Goal: Task Accomplishment & Management: Use online tool/utility

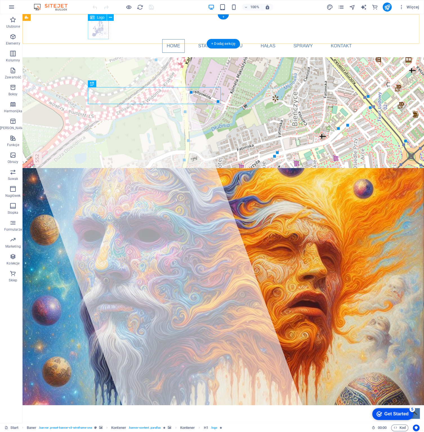
click at [99, 28] on div at bounding box center [223, 29] width 266 height 21
click at [95, 30] on div at bounding box center [223, 29] width 266 height 21
click at [109, 17] on icon at bounding box center [110, 18] width 3 height 6
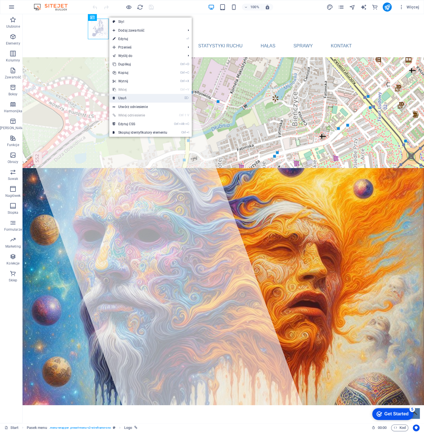
click at [125, 96] on link "⌦ Usuń" at bounding box center [139, 98] width 61 height 8
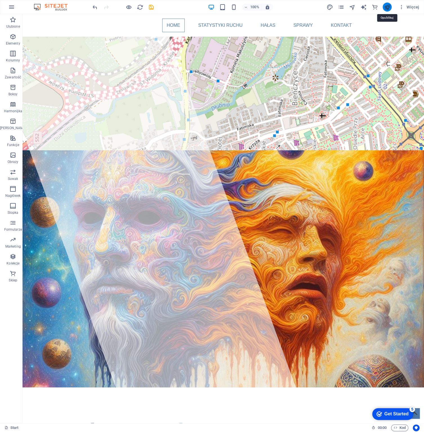
click at [387, 7] on icon "publish" at bounding box center [387, 7] width 6 height 6
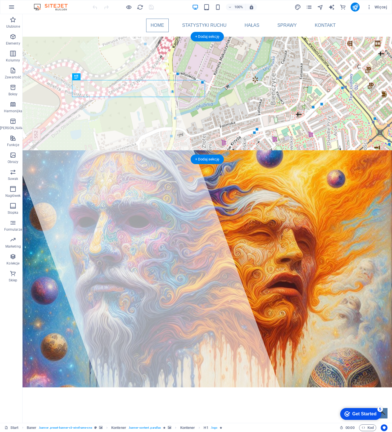
click at [23, 150] on figure at bounding box center [208, 268] width 370 height 237
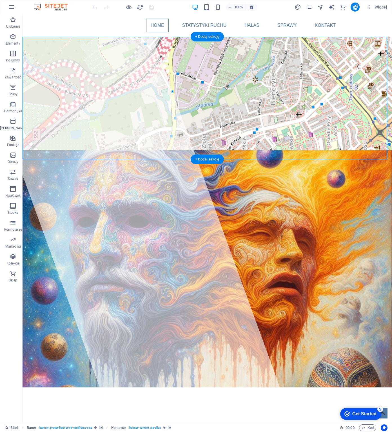
click at [221, 150] on figure at bounding box center [208, 268] width 370 height 237
click at [281, 150] on figure at bounding box center [208, 268] width 370 height 237
click at [22, 110] on div "Ulubione Elementy Kolumny Zawartość Boksy Harmonijka Tabele Funkcje Obrazy Suwa…" at bounding box center [11, 218] width 23 height 408
click at [32, 150] on figure at bounding box center [208, 268] width 370 height 237
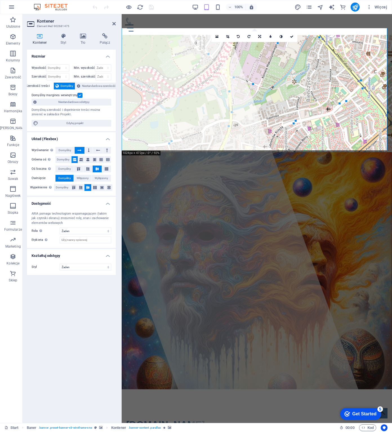
click at [336, 152] on figure at bounding box center [257, 270] width 270 height 237
click at [83, 38] on icon at bounding box center [82, 36] width 17 height 6
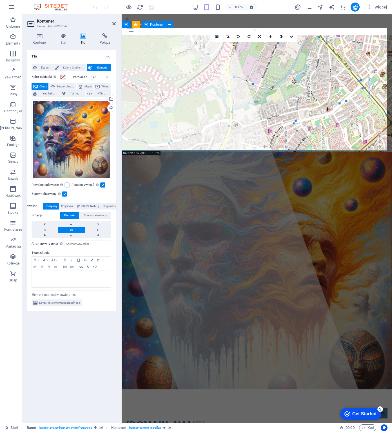
click at [172, 52] on div at bounding box center [206, 218] width 329 height 408
click at [66, 340] on div "Tło Żaden Kolor / Gradient Element Rozciągnij tło do pełnej szerokości Kolor na…" at bounding box center [71, 234] width 89 height 368
click at [39, 38] on icon at bounding box center [40, 36] width 26 height 6
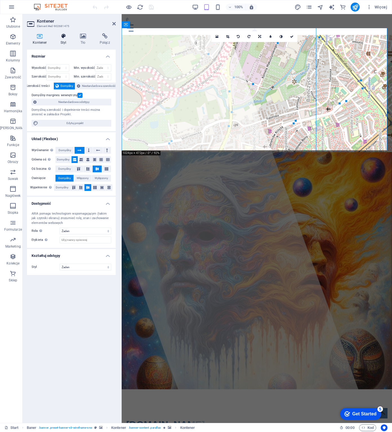
click at [62, 37] on icon at bounding box center [63, 36] width 17 height 6
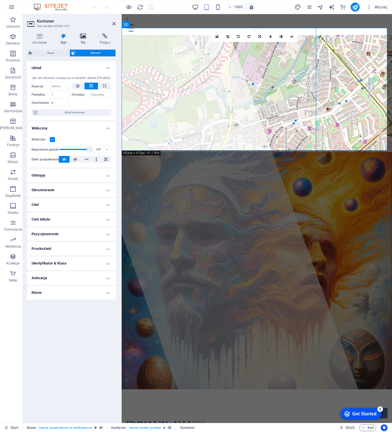
click at [83, 34] on icon at bounding box center [82, 36] width 17 height 6
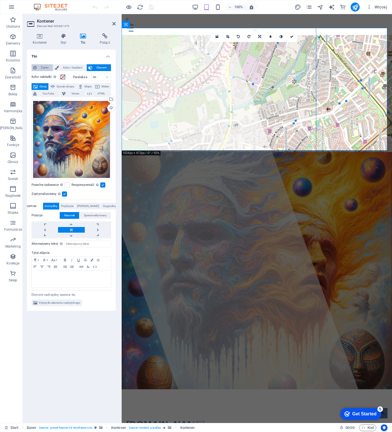
click at [40, 68] on span "Żaden" at bounding box center [44, 67] width 13 height 7
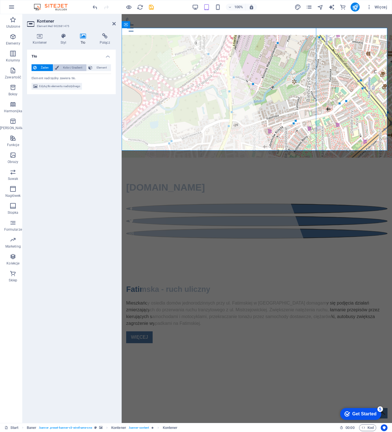
click at [72, 69] on span "Kolor / Gradient" at bounding box center [73, 67] width 24 height 7
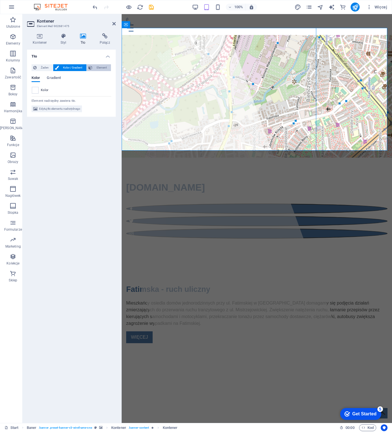
click at [103, 67] on span "Element" at bounding box center [101, 67] width 15 height 7
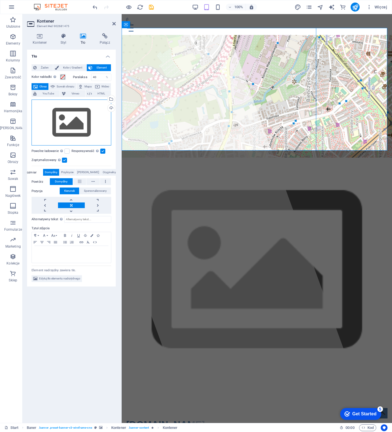
click at [70, 115] on div "Przeciągnij pliki tutaj, kliknij, aby wybrać pliki lub wybierz pliki z Plików l…" at bounding box center [72, 122] width 80 height 46
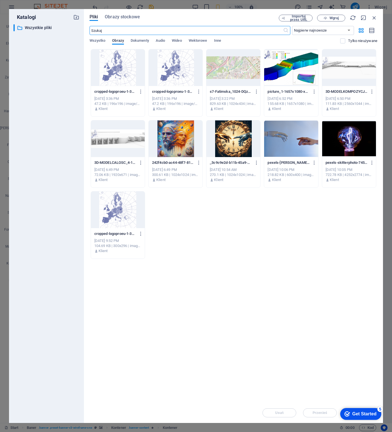
click at [187, 136] on div at bounding box center [176, 138] width 54 height 37
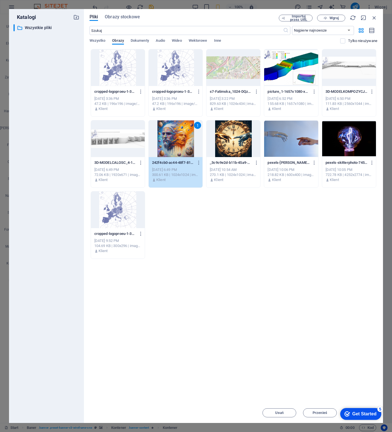
click at [187, 136] on div "1" at bounding box center [176, 138] width 54 height 37
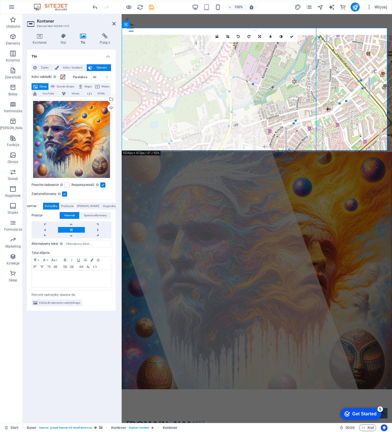
click at [56, 353] on div "Tło Żaden Kolor / Gradient Element Rozciągnij tło do pełnej szerokości Kolor na…" at bounding box center [71, 234] width 89 height 368
click at [63, 302] on span "Edytuj tło elementu nadrzędnego" at bounding box center [59, 302] width 41 height 7
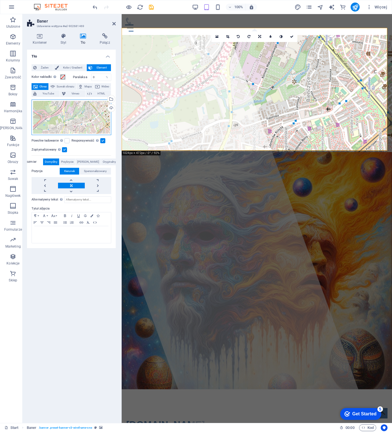
click at [79, 119] on div "Przeciągnij pliki tutaj, kliknij, aby wybrać pliki lub wybierz pliki z Plików l…" at bounding box center [72, 116] width 80 height 35
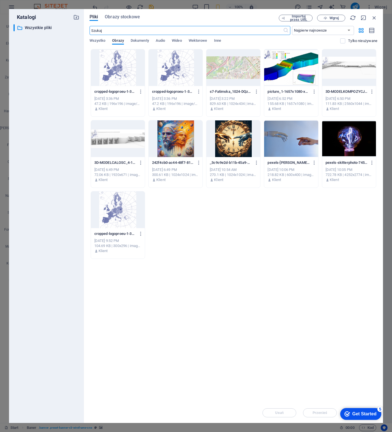
click at [243, 66] on div at bounding box center [233, 67] width 54 height 37
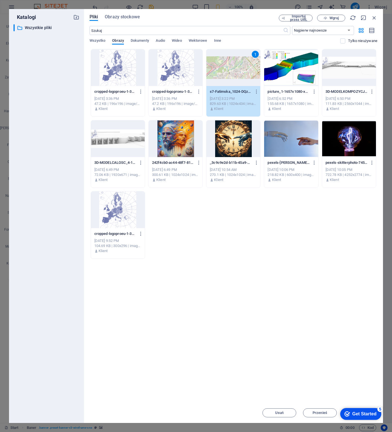
click at [243, 66] on div "1" at bounding box center [233, 67] width 54 height 37
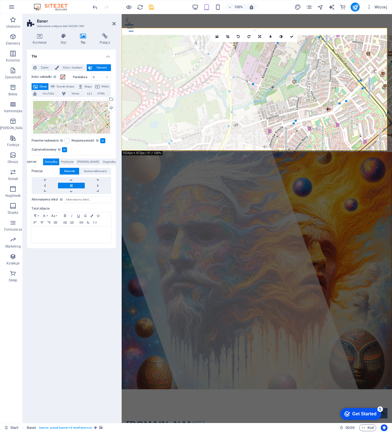
click at [100, 66] on span "Element" at bounding box center [101, 67] width 15 height 7
click at [114, 23] on icon at bounding box center [113, 23] width 3 height 5
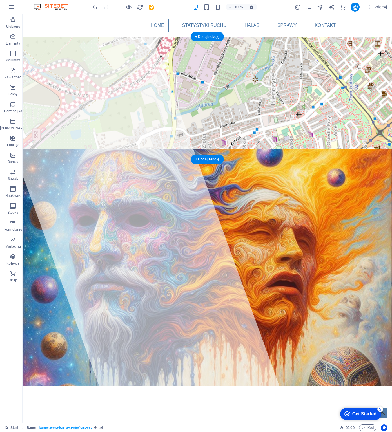
click at [280, 149] on figure at bounding box center [208, 267] width 370 height 237
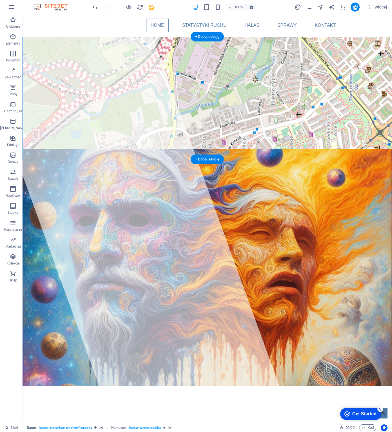
click at [27, 149] on figure at bounding box center [208, 267] width 370 height 237
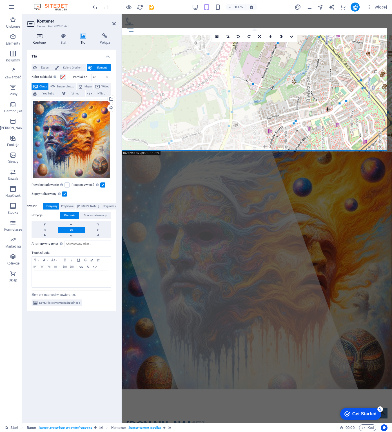
click at [33, 35] on icon at bounding box center [40, 36] width 26 height 6
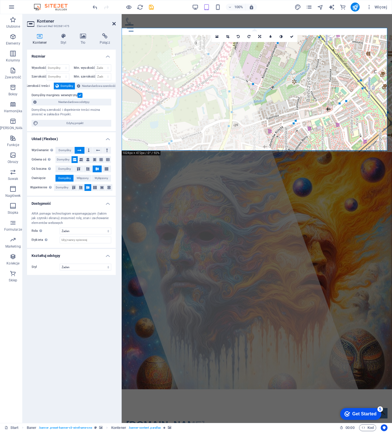
click at [114, 23] on icon at bounding box center [113, 23] width 3 height 5
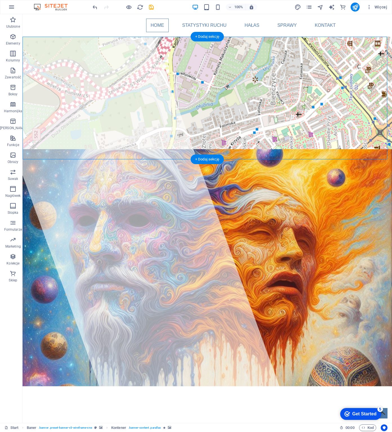
click at [32, 149] on figure at bounding box center [208, 267] width 370 height 237
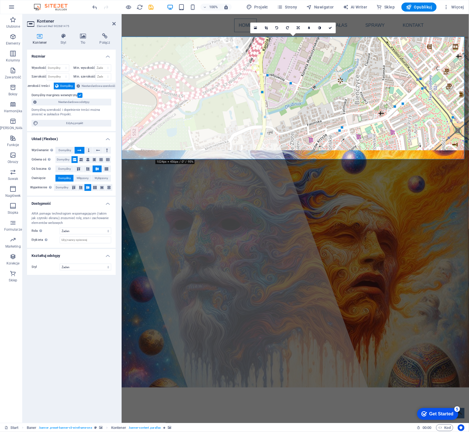
click at [131, 150] on figure at bounding box center [295, 268] width 348 height 237
click at [84, 37] on icon at bounding box center [82, 36] width 17 height 6
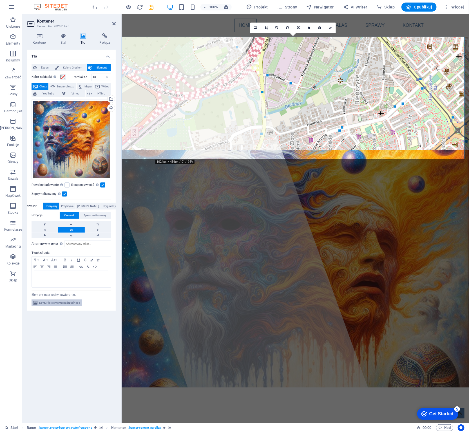
click at [55, 302] on span "Edytuj tło elementu nadrzędnego" at bounding box center [59, 302] width 41 height 7
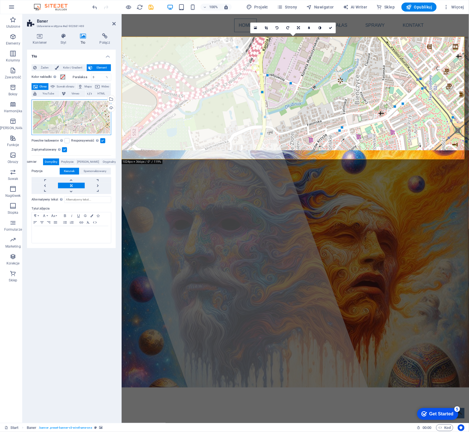
click at [66, 114] on div "Przeciągnij pliki tutaj, kliknij, aby wybrać pliki lub wybierz pliki z Plików l…" at bounding box center [72, 116] width 80 height 35
click at [66, 114] on body "[DOMAIN_NAME] Start Ulubione Elementy Kolumny Zawartość Boksy Harmonijka Tabele…" at bounding box center [234, 216] width 469 height 432
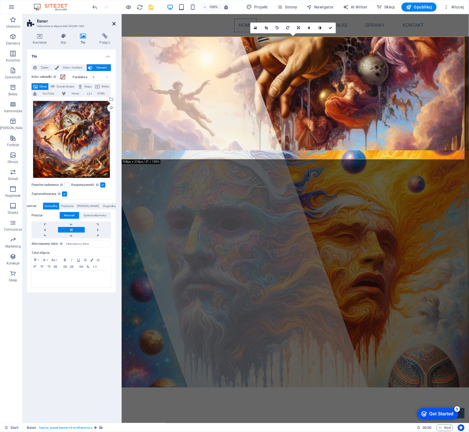
click at [114, 23] on icon at bounding box center [113, 23] width 3 height 5
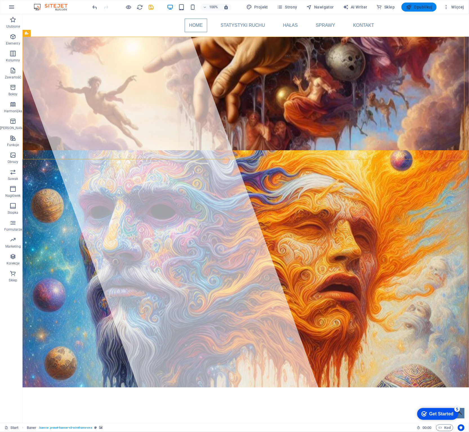
click at [392, 5] on span "Opublikuj" at bounding box center [419, 7] width 26 height 6
